Goal: Book appointment/travel/reservation

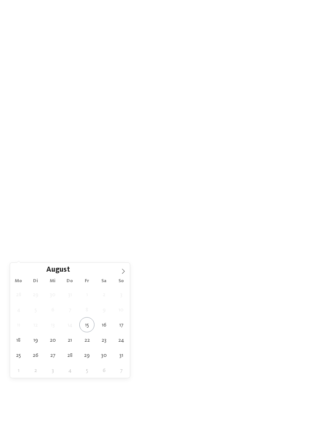
click at [119, 275] on span at bounding box center [123, 269] width 13 height 13
click at [119, 274] on span at bounding box center [123, 269] width 13 height 13
click at [122, 275] on span at bounding box center [123, 269] width 13 height 13
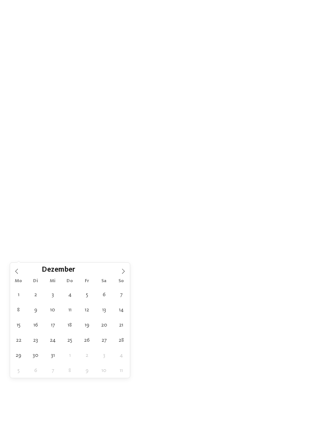
type input "****"
click at [119, 272] on span at bounding box center [123, 269] width 13 height 13
click at [124, 270] on icon at bounding box center [123, 271] width 3 height 5
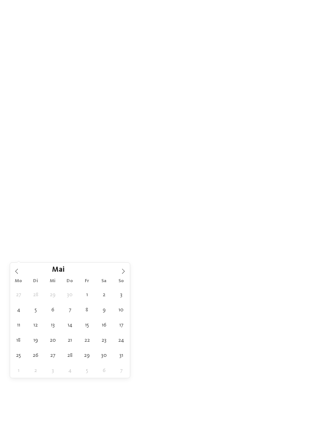
click at [124, 270] on icon at bounding box center [123, 271] width 5 height 5
click at [124, 270] on icon at bounding box center [123, 271] width 3 height 5
click at [122, 275] on span at bounding box center [123, 269] width 13 height 13
type div "02.08.2026"
type input "****"
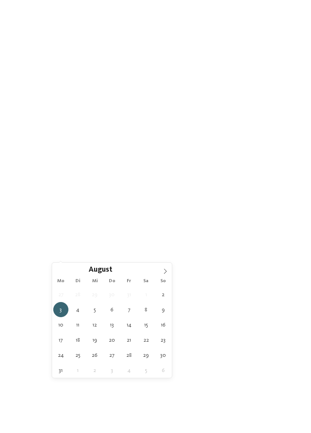
type div "16.08.2026"
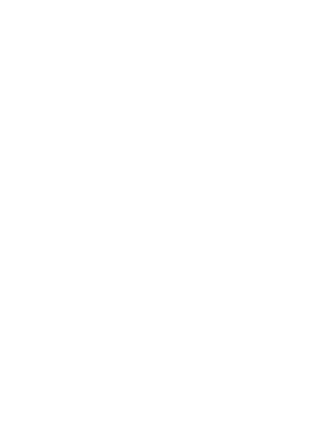
click at [181, 224] on icon at bounding box center [180, 222] width 3 height 3
click at [264, 212] on div at bounding box center [265, 209] width 8 height 8
click at [267, 324] on div at bounding box center [265, 320] width 8 height 8
click at [140, 92] on div "Hallen- oder Schleusenbad" at bounding box center [93, 83] width 101 height 17
click at [234, 371] on div "übernehmen" at bounding box center [156, 363] width 226 height 16
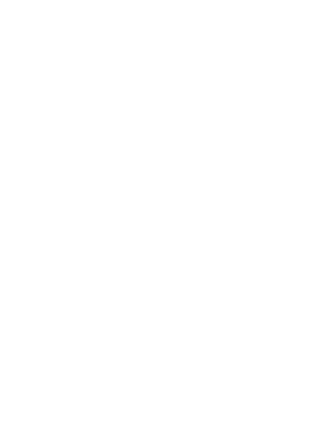
click at [290, 229] on link "Hotel finden" at bounding box center [281, 223] width 40 height 14
click at [109, 143] on h4 "****ˢ Garberhof Dolomit Family" at bounding box center [83, 148] width 121 height 10
